Goal: Find specific page/section: Find specific page/section

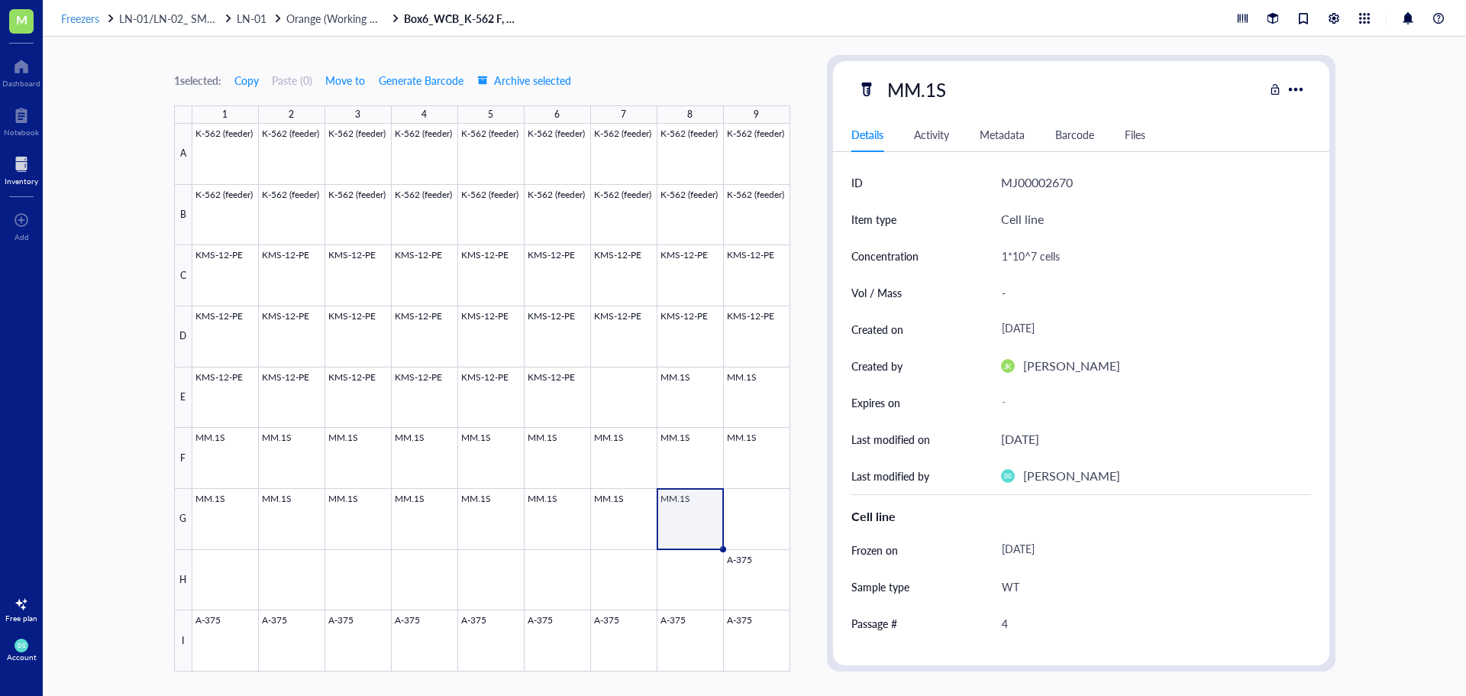
click at [82, 11] on span "Freezers" at bounding box center [80, 18] width 38 height 15
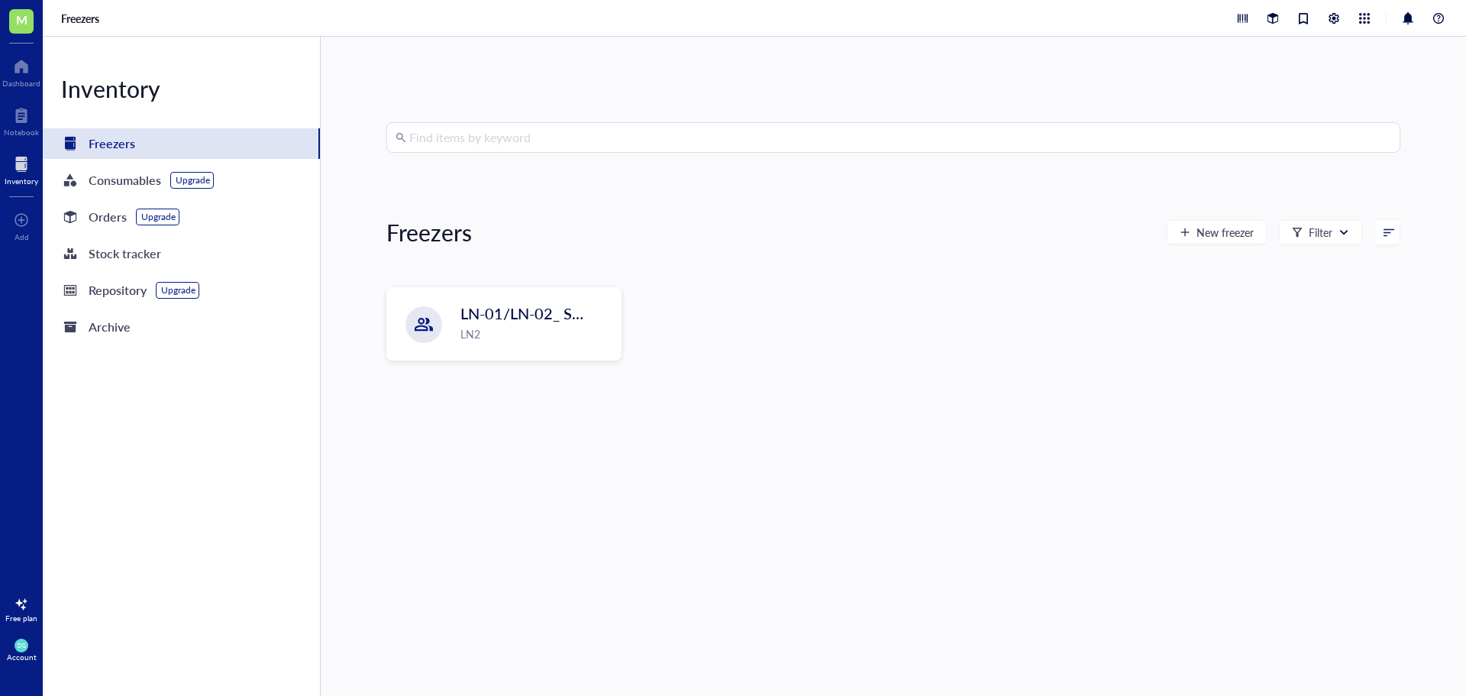
click at [454, 142] on input "search" at bounding box center [900, 137] width 982 height 29
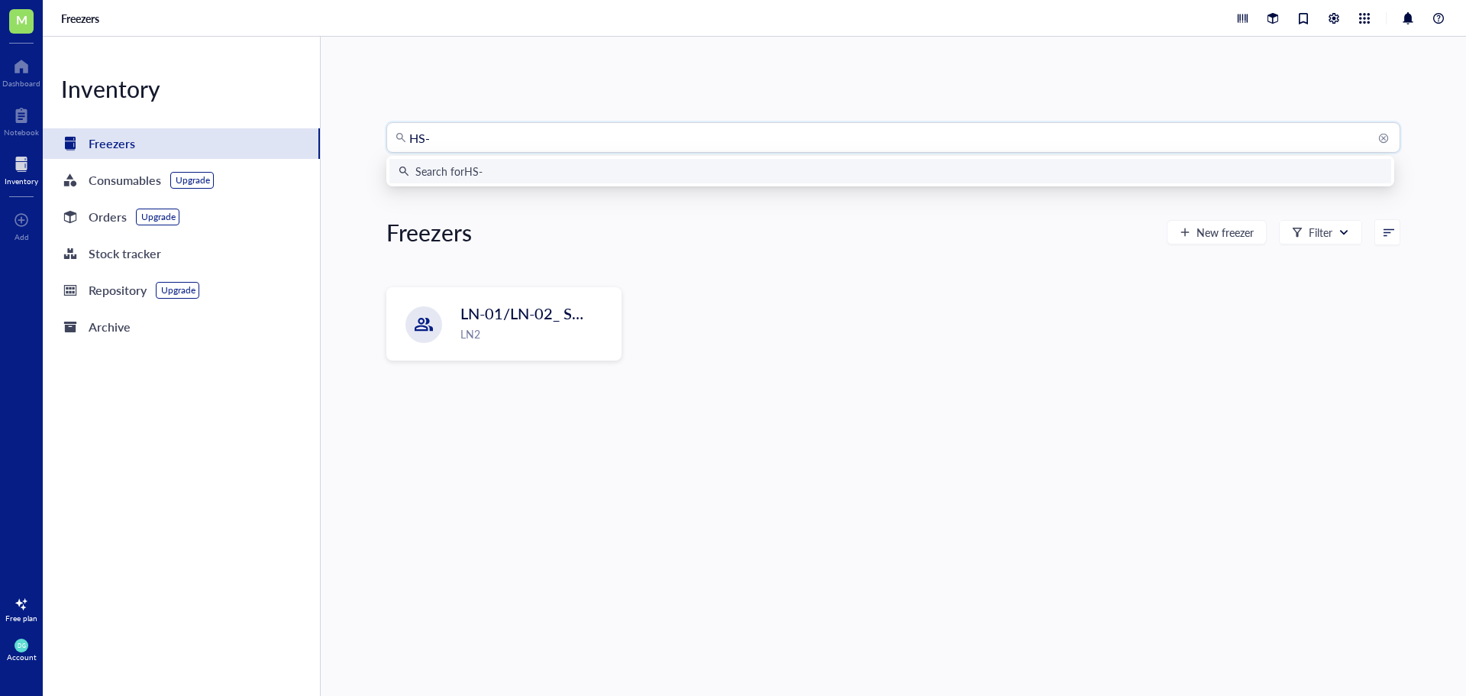
type input "HS-5"
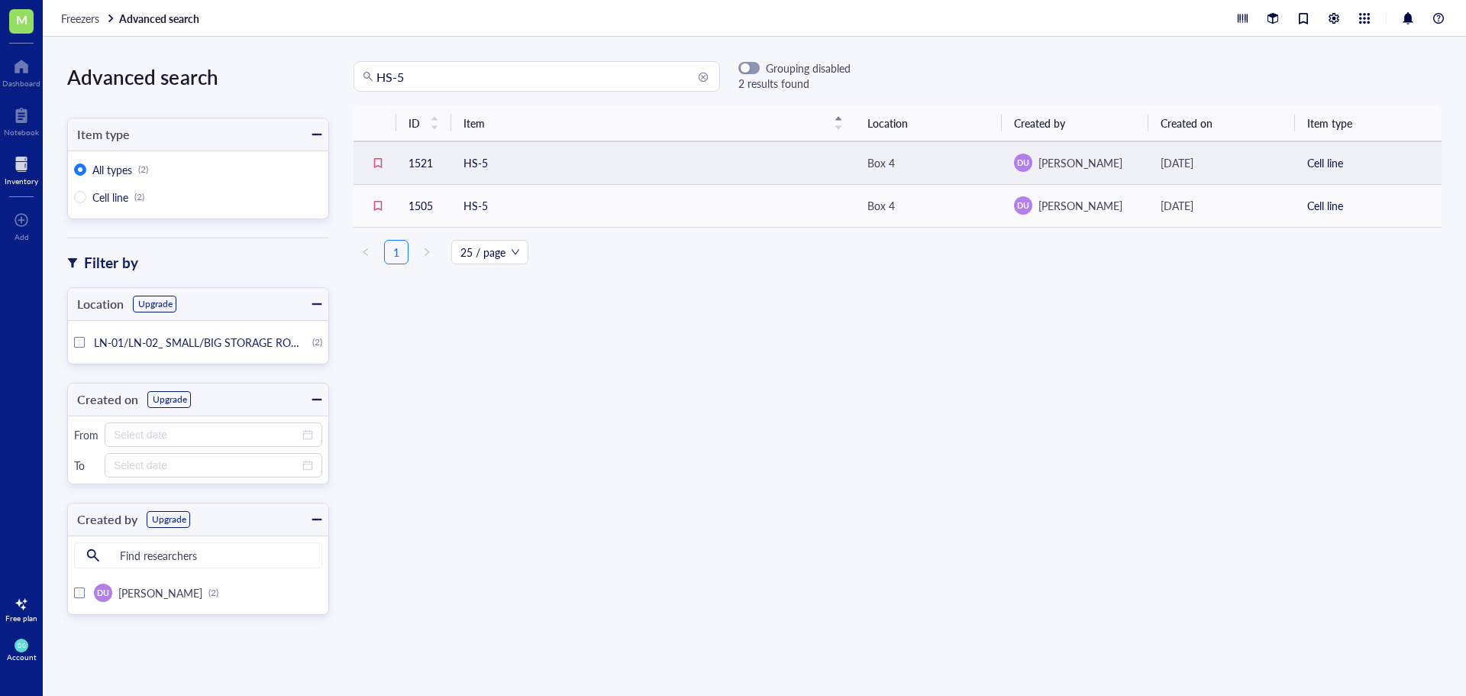
click at [505, 157] on td "HS-5" at bounding box center [653, 162] width 404 height 43
